Goal: Task Accomplishment & Management: Use online tool/utility

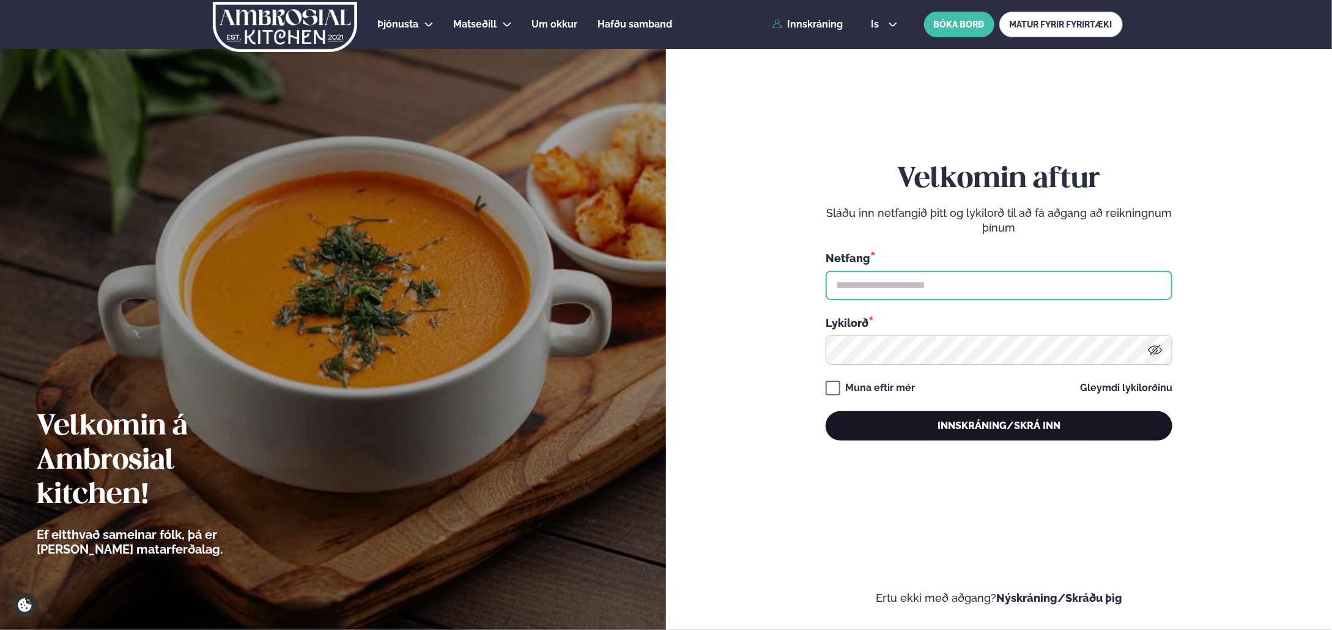
type input "**********"
click at [978, 422] on button "Innskráning/Skrá inn" at bounding box center [998, 425] width 347 height 29
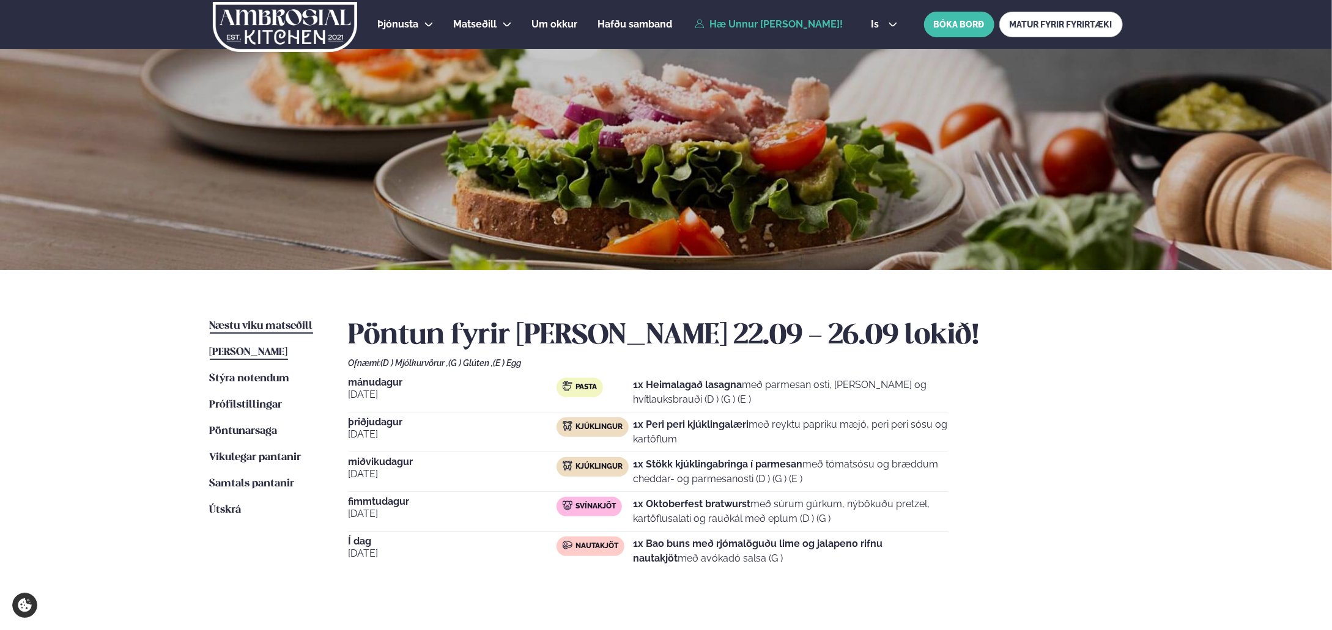
click at [276, 322] on span "Næstu viku matseðill" at bounding box center [261, 326] width 103 height 10
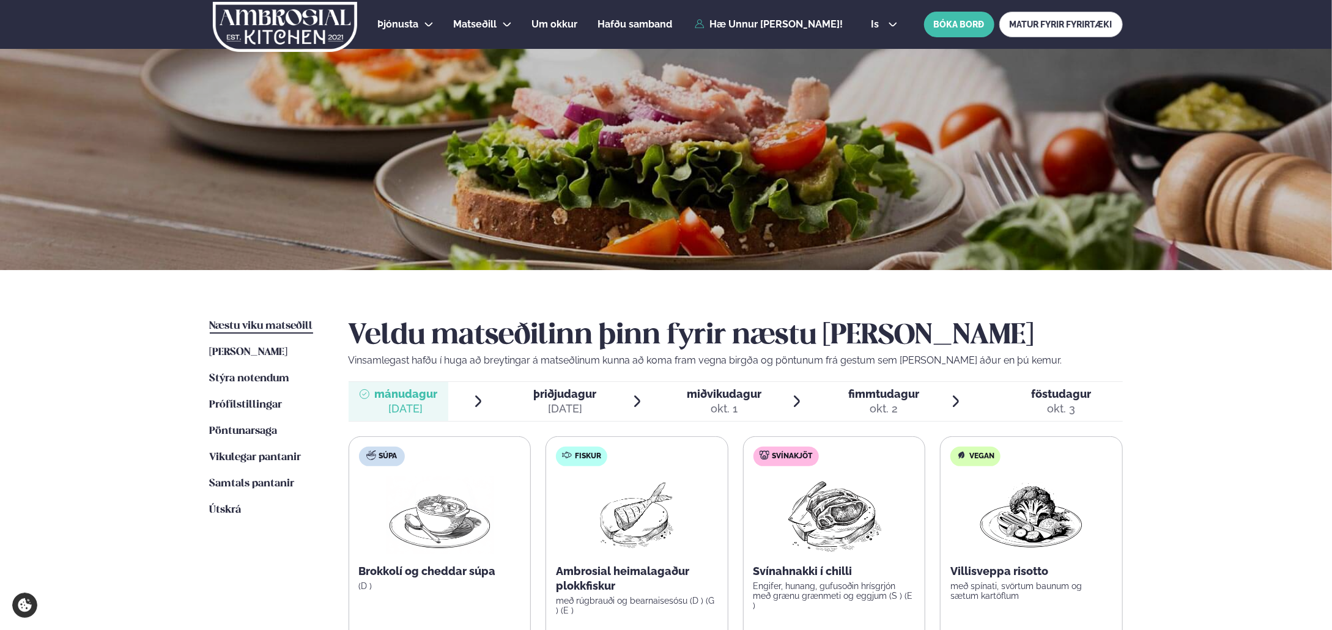
scroll to position [179, 0]
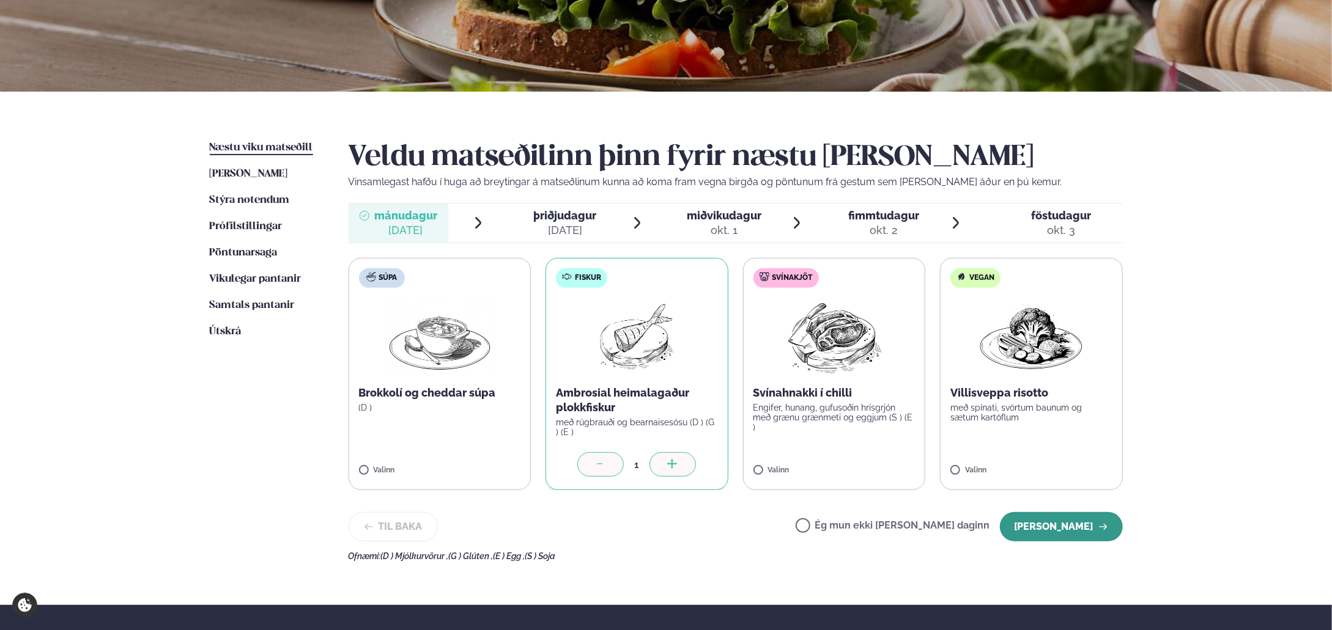
click at [1079, 528] on button "[PERSON_NAME]" at bounding box center [1061, 526] width 123 height 29
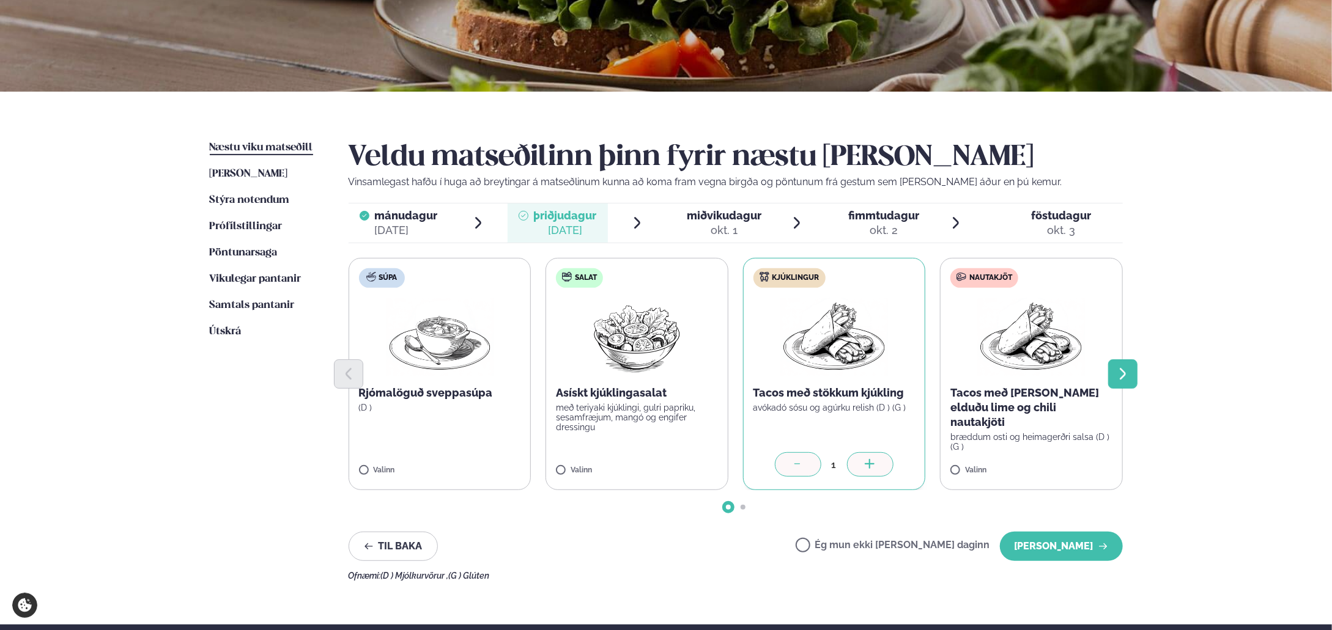
click at [1134, 378] on button "Next slide" at bounding box center [1122, 373] width 29 height 29
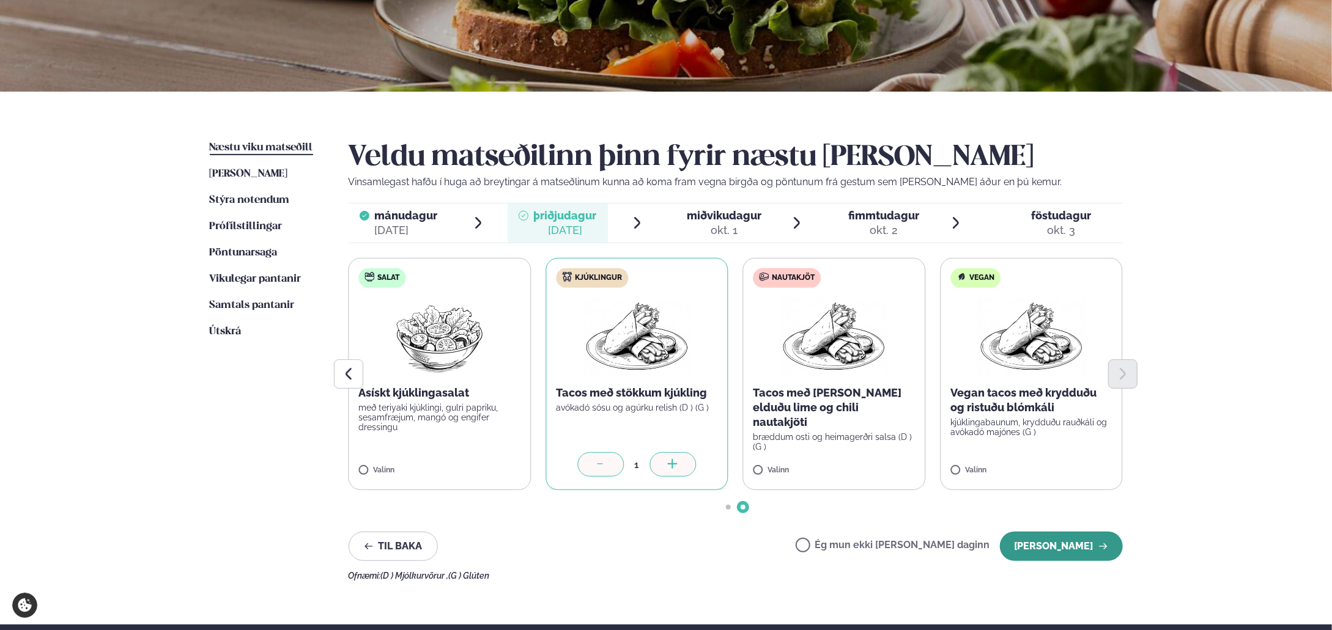
click at [1063, 544] on button "[PERSON_NAME]" at bounding box center [1061, 546] width 123 height 29
